Goal: Information Seeking & Learning: Learn about a topic

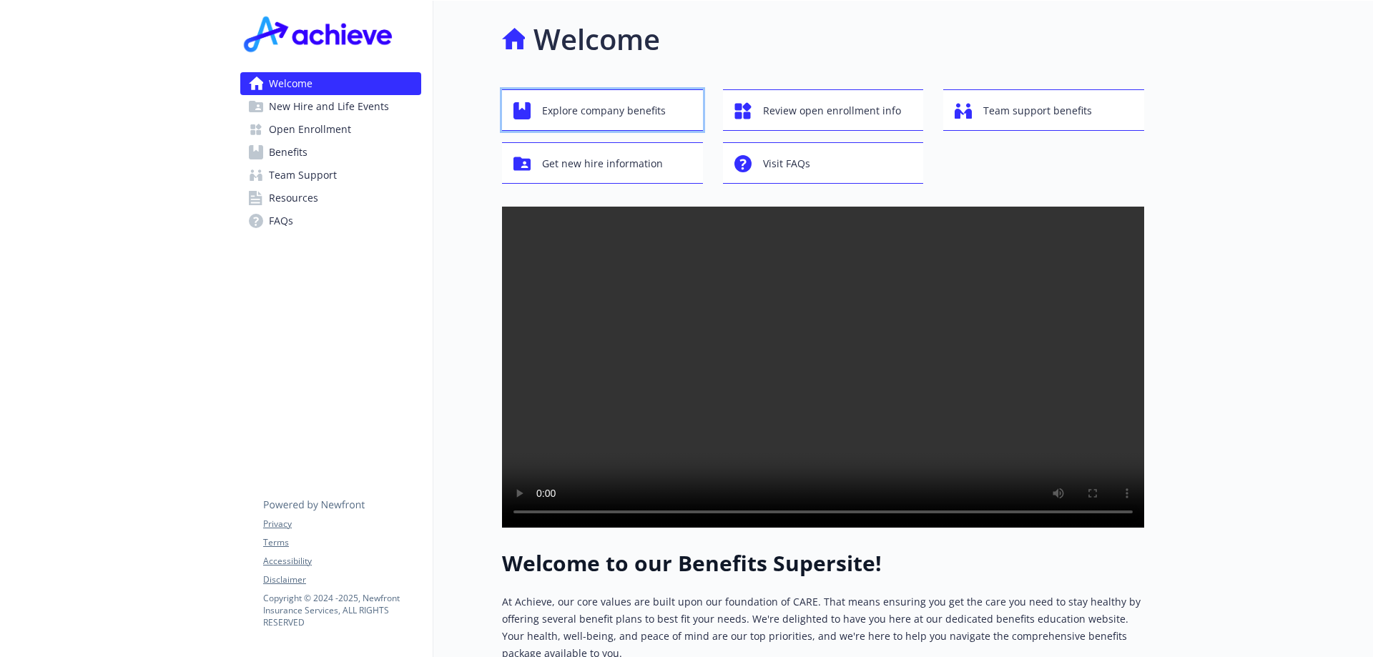
click at [588, 108] on span "Explore company benefits" at bounding box center [604, 110] width 124 height 27
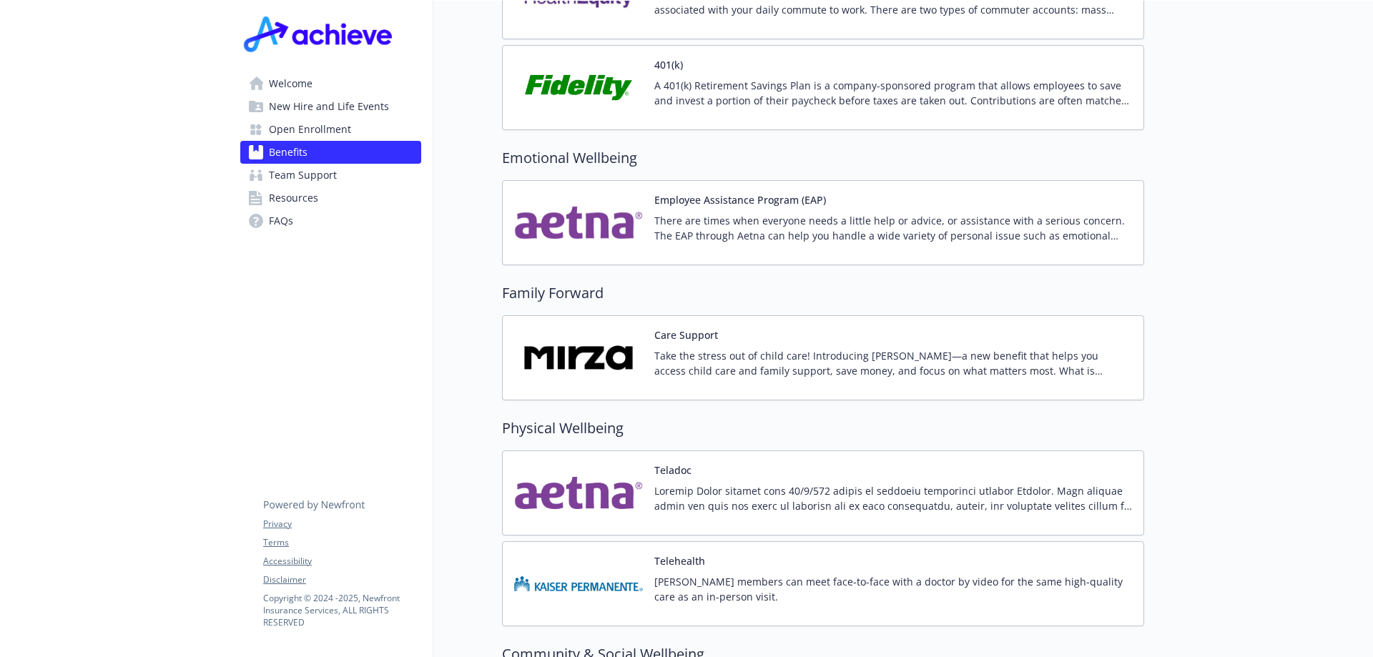
scroll to position [2868, 0]
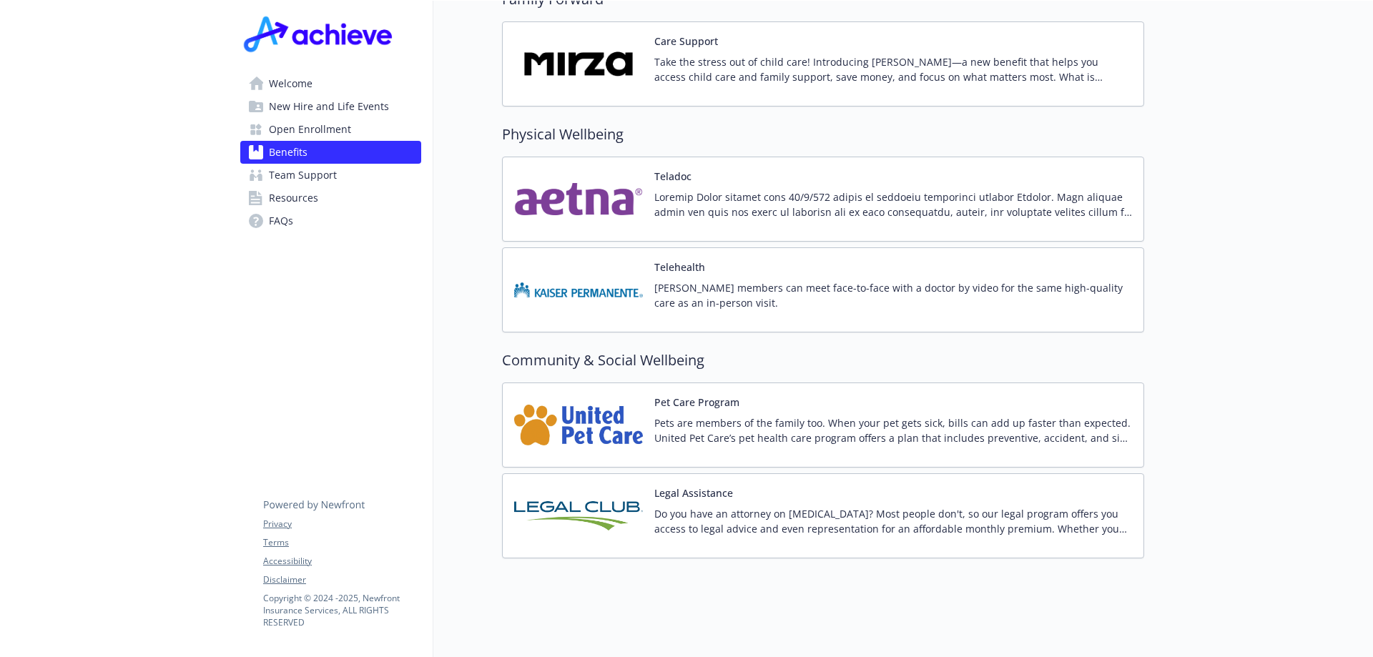
click at [287, 218] on span "FAQs" at bounding box center [281, 220] width 24 height 23
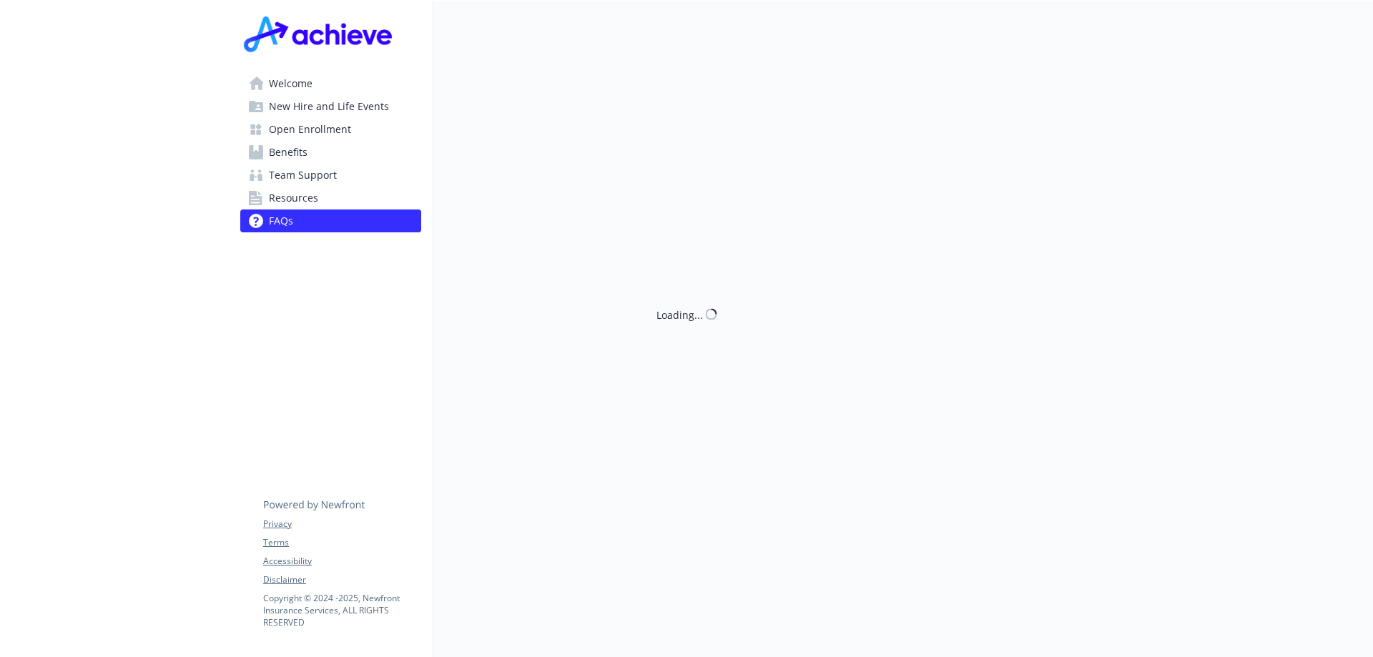
scroll to position [2868, 0]
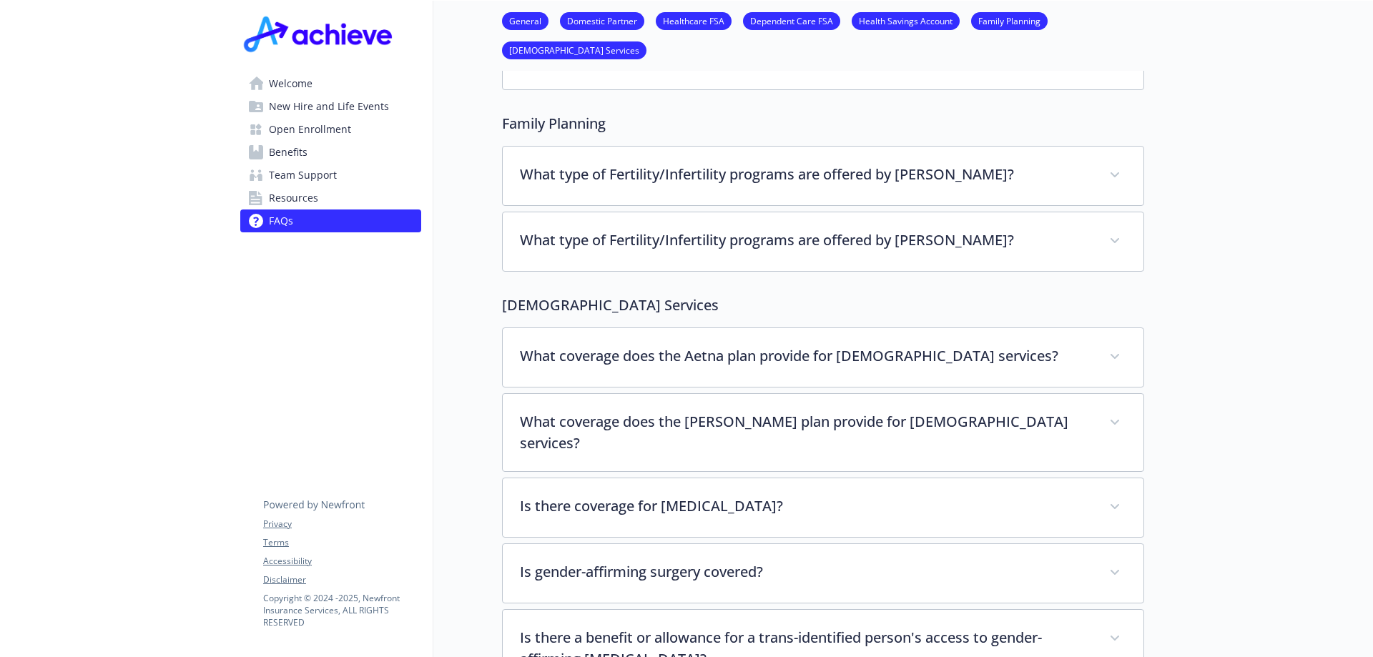
click at [994, 21] on link "Family Planning" at bounding box center [1009, 21] width 76 height 14
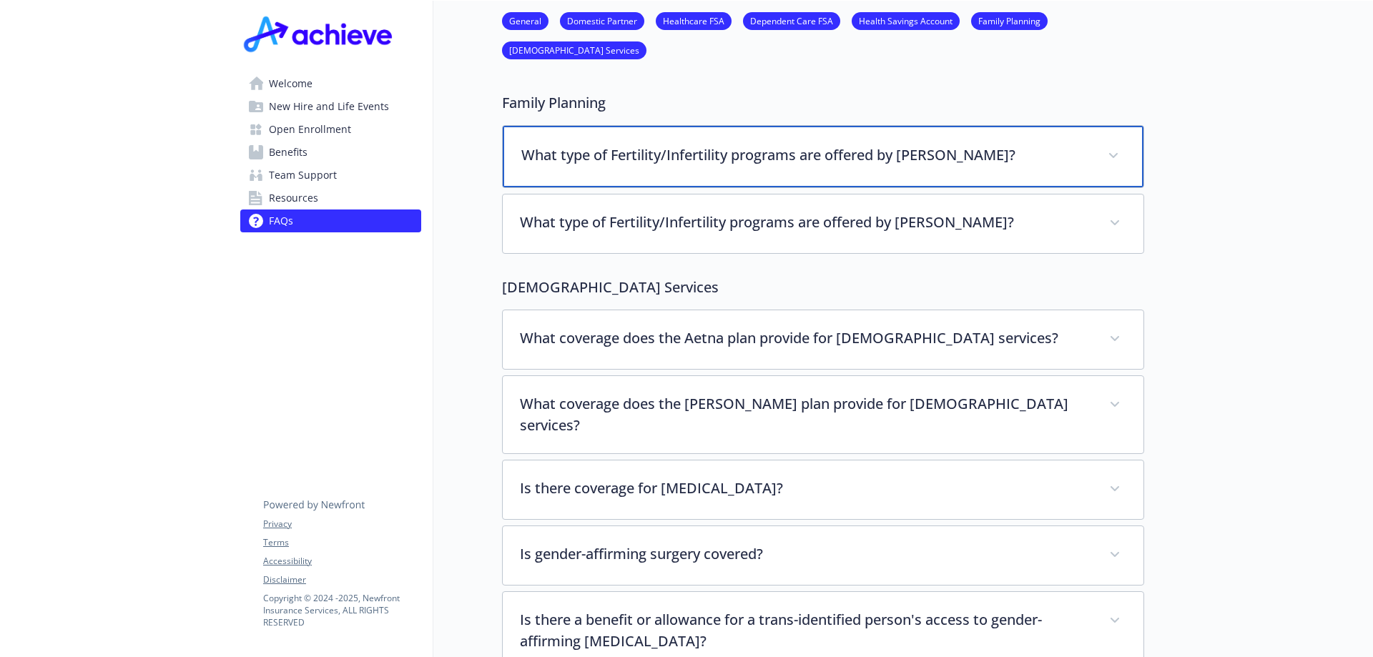
click at [731, 144] on p "What type of Fertility/Infertility programs are offered by [PERSON_NAME]?" at bounding box center [805, 154] width 569 height 21
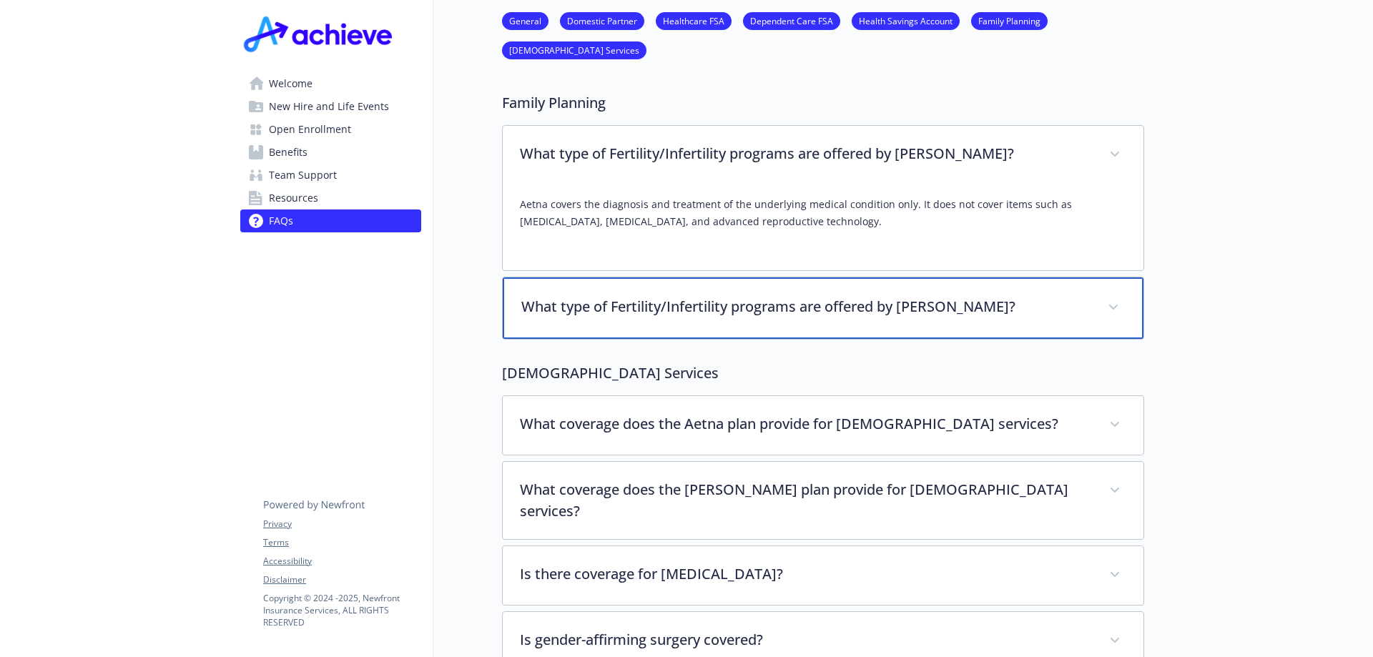
click at [738, 296] on p "What type of Fertility/Infertility programs are offered by [PERSON_NAME]?" at bounding box center [805, 306] width 569 height 21
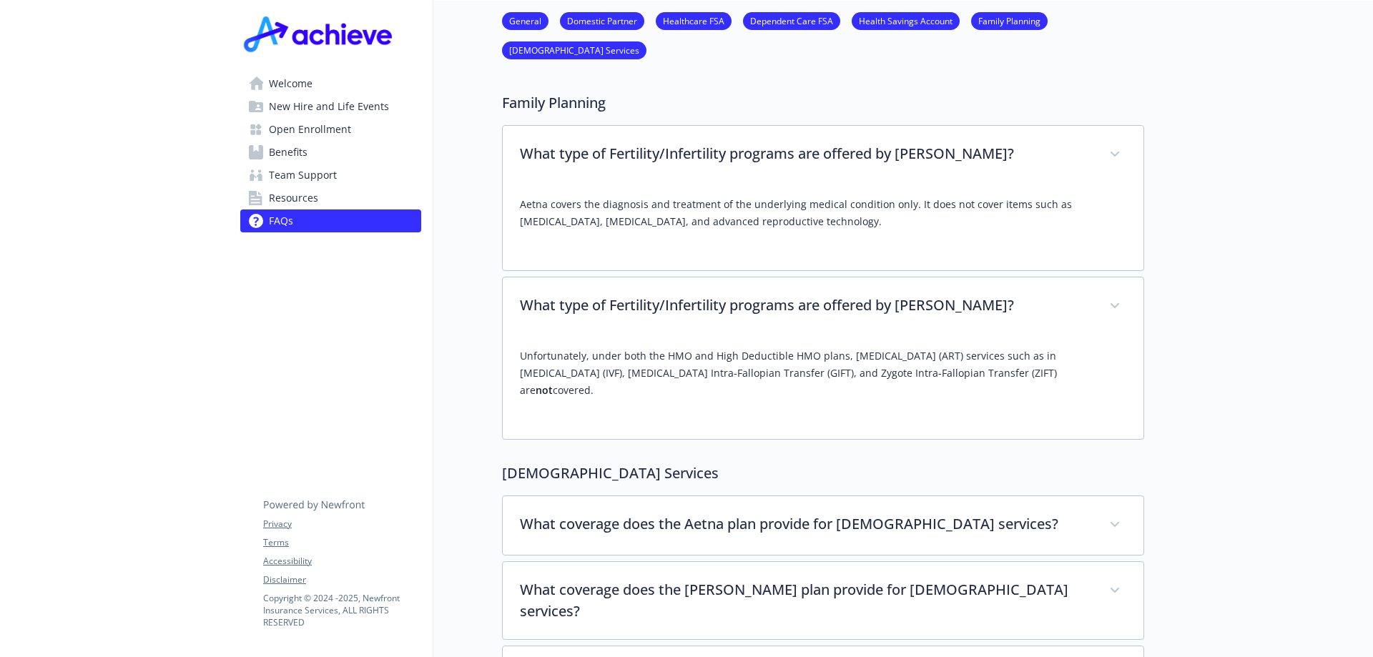
click at [283, 84] on span "Welcome" at bounding box center [291, 83] width 44 height 23
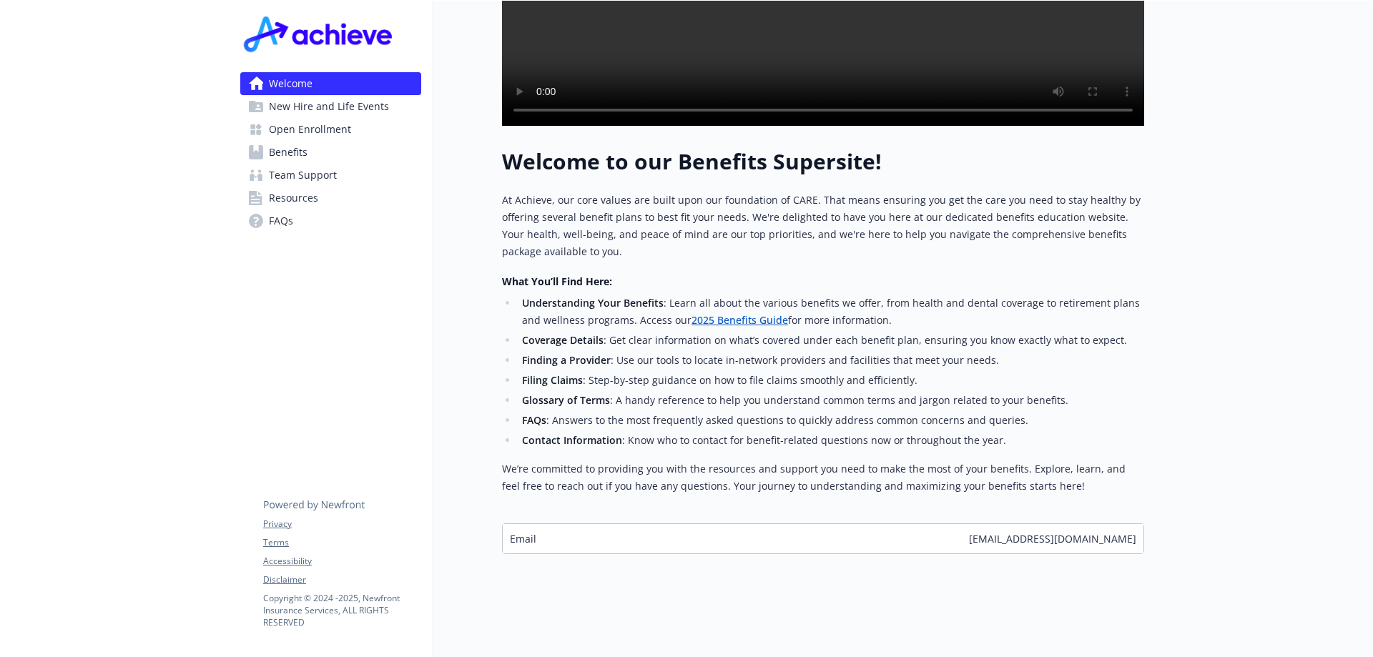
scroll to position [453, 11]
click at [733, 313] on link "2025 Benefits Guide" at bounding box center [739, 320] width 97 height 14
